Goal: Find contact information: Find contact information

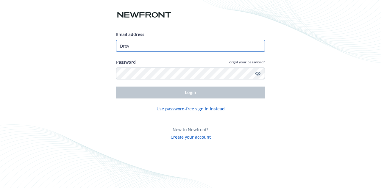
click at [136, 51] on input "Drev" at bounding box center [190, 46] width 149 height 12
click at [140, 42] on input "Drev" at bounding box center [190, 46] width 149 height 12
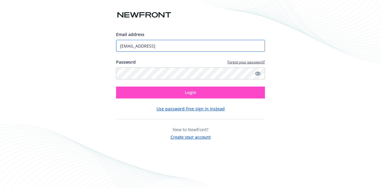
type input "[EMAIL_ADDRESS]"
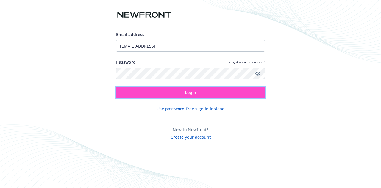
click at [172, 93] on button "Login" at bounding box center [190, 93] width 149 height 12
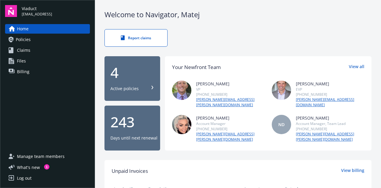
click at [26, 57] on link "Files" at bounding box center [47, 61] width 85 height 10
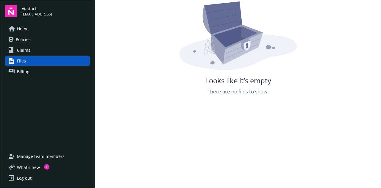
scroll to position [4, 0]
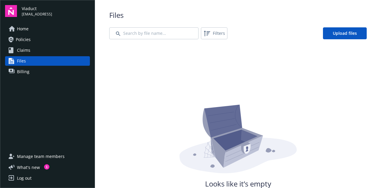
click at [23, 40] on span "Policies" at bounding box center [23, 40] width 15 height 10
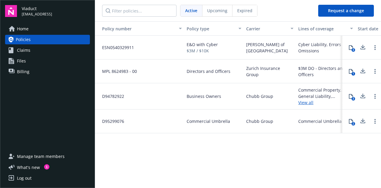
click at [23, 49] on span "Claims" at bounding box center [23, 51] width 13 height 10
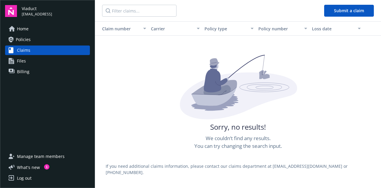
scroll to position [37, 0]
drag, startPoint x: 274, startPoint y: 166, endPoint x: 316, endPoint y: 167, distance: 42.3
click at [316, 167] on div "If you need additional claims information, please contact our claims department…" at bounding box center [238, 170] width 286 height 34
copy div "[EMAIL_ADDRESS][DOMAIN_NAME]"
click at [22, 40] on span "Policies" at bounding box center [23, 40] width 15 height 10
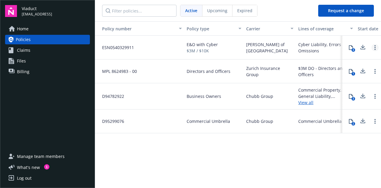
click at [376, 47] on link "Open options" at bounding box center [374, 47] width 7 height 7
click at [353, 47] on icon at bounding box center [351, 47] width 4 height 5
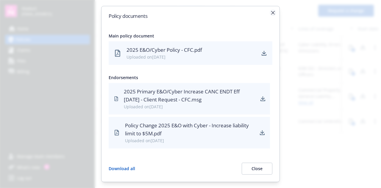
click at [274, 11] on icon "button" at bounding box center [273, 13] width 4 height 4
